Goal: Entertainment & Leisure: Consume media (video, audio)

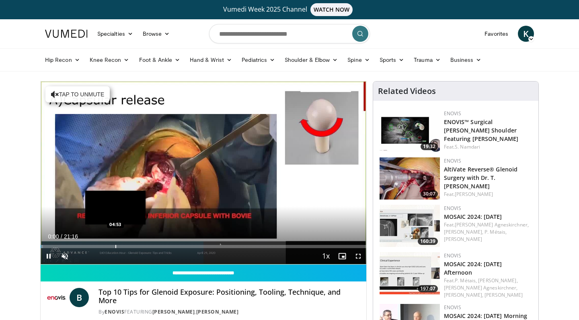
click at [115, 246] on div "Progress Bar" at bounding box center [115, 246] width 1 height 3
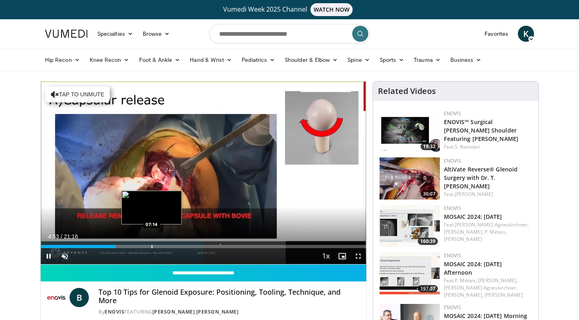
click at [151, 245] on div "Progress Bar" at bounding box center [151, 246] width 1 height 3
click at [166, 247] on div "Progress Bar" at bounding box center [166, 246] width 1 height 3
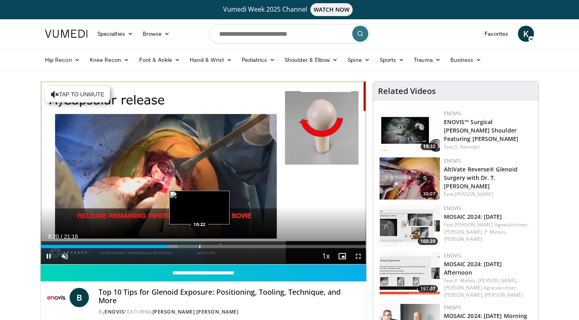
click at [199, 243] on div "Loaded : 42.06% 08:20 10:22" at bounding box center [203, 245] width 325 height 8
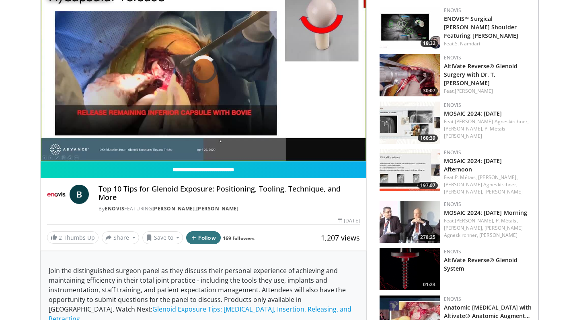
scroll to position [127, 0]
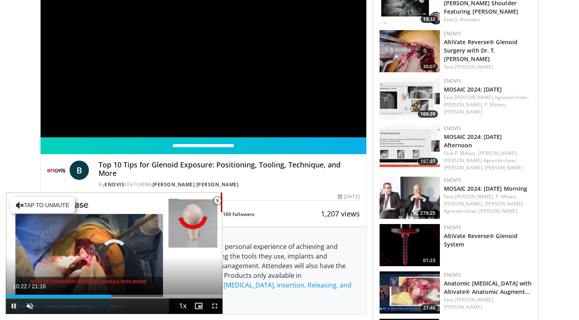
click at [219, 201] on span "Video Player" at bounding box center [217, 201] width 16 height 16
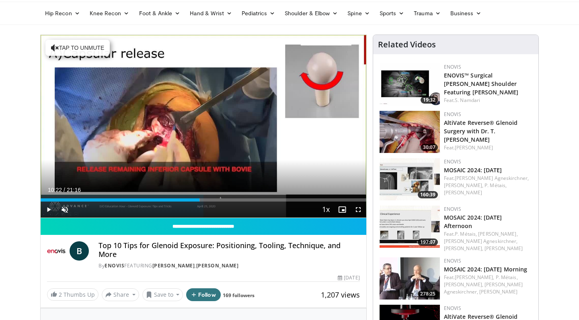
scroll to position [36, 0]
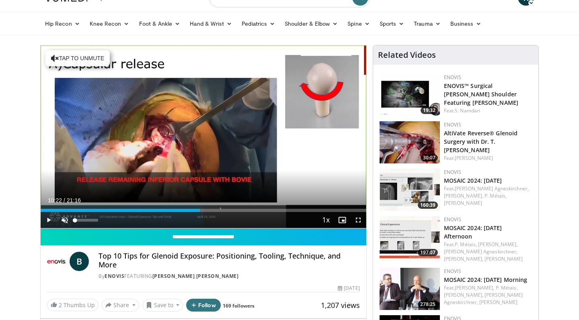
click at [64, 224] on span "Video Player" at bounding box center [65, 220] width 16 height 16
click at [44, 220] on span "Video Player" at bounding box center [49, 220] width 16 height 16
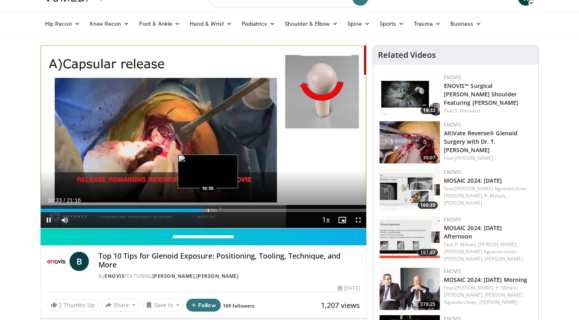
click at [208, 212] on div "10 seconds Tap to unmute" at bounding box center [203, 136] width 325 height 183
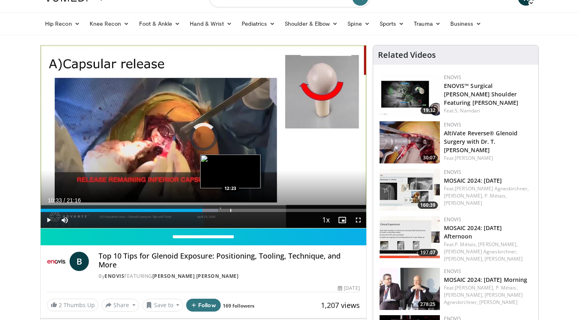
click at [230, 210] on div "Progress Bar" at bounding box center [230, 210] width 1 height 3
click at [249, 209] on div "Progress Bar" at bounding box center [249, 210] width 1 height 3
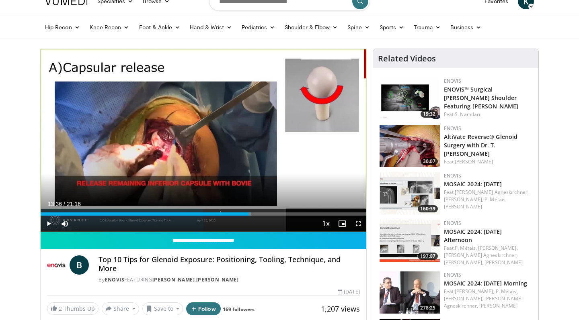
scroll to position [6, 0]
